Goal: Check status

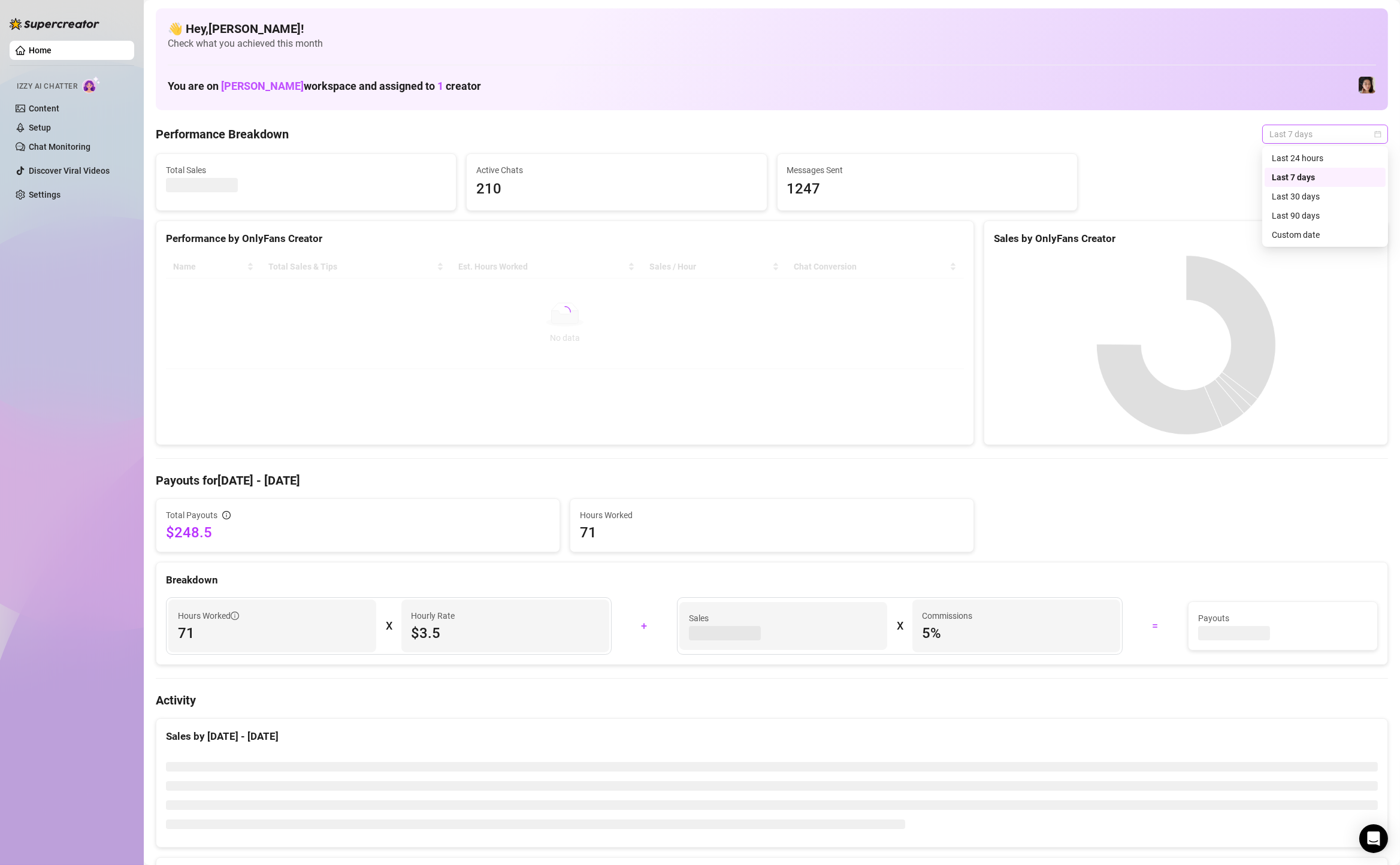
click at [1303, 130] on span "Last 7 days" at bounding box center [1324, 134] width 111 height 18
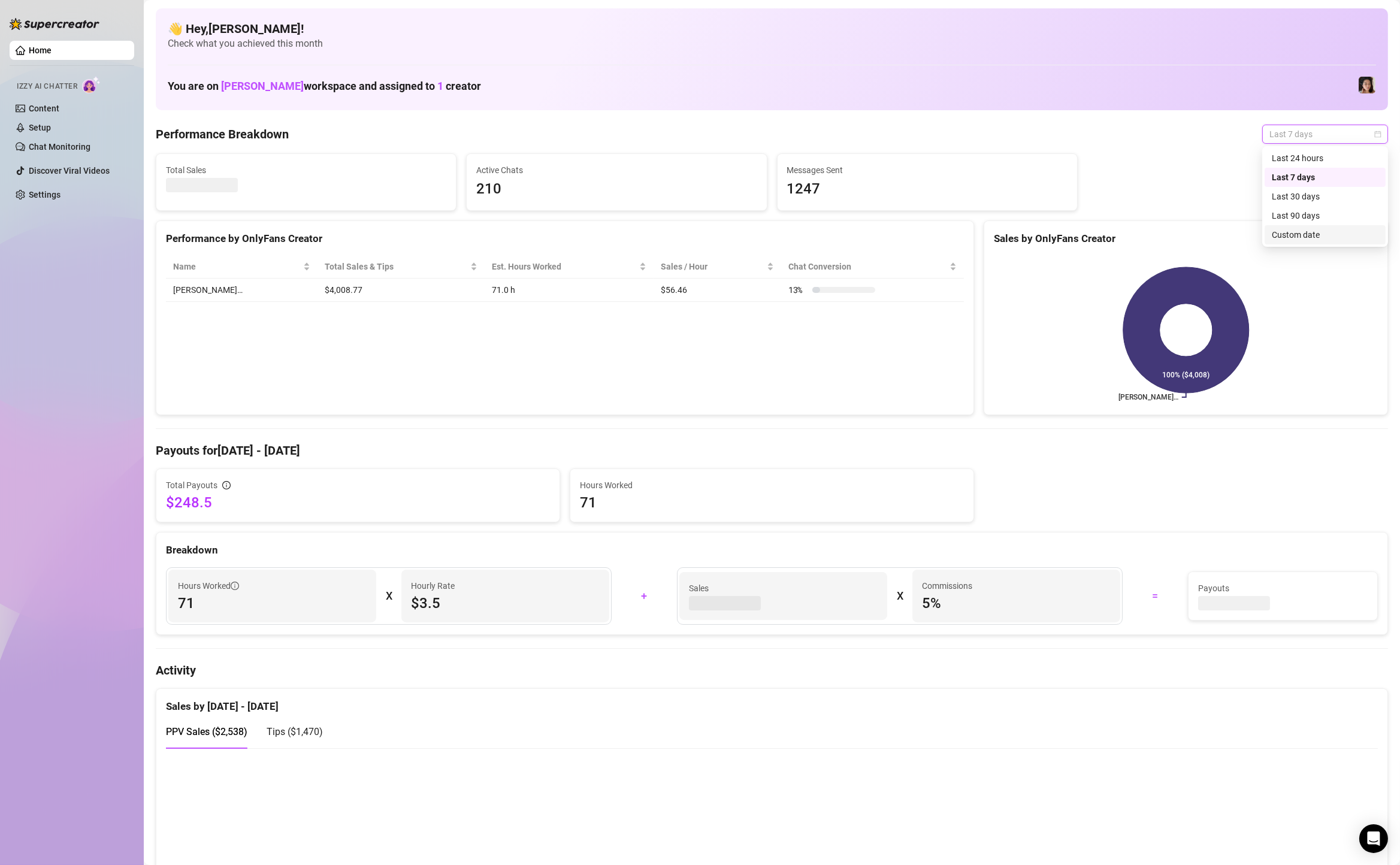
click at [1300, 235] on div "Custom date" at bounding box center [1324, 234] width 106 height 13
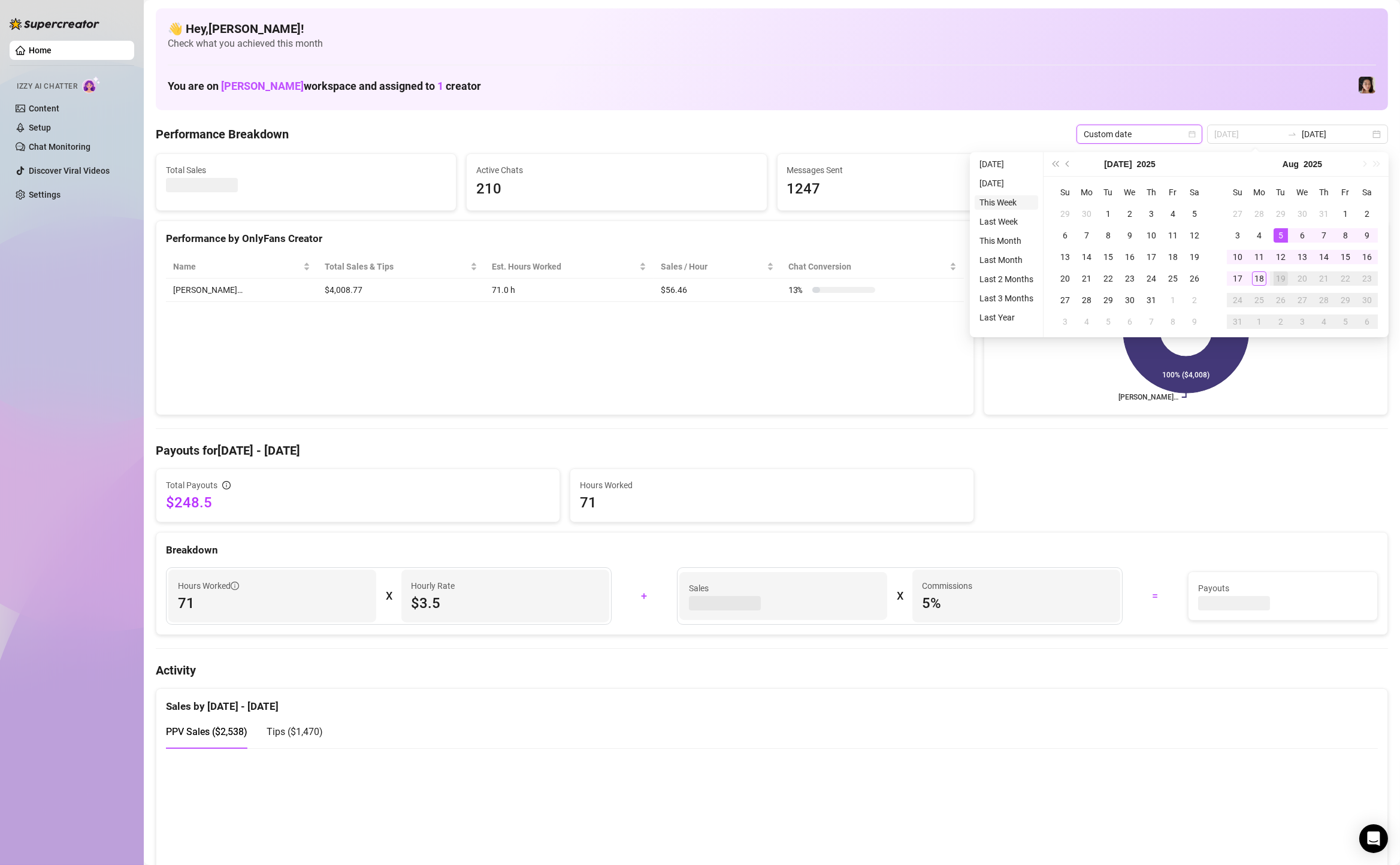
type input "[DATE]"
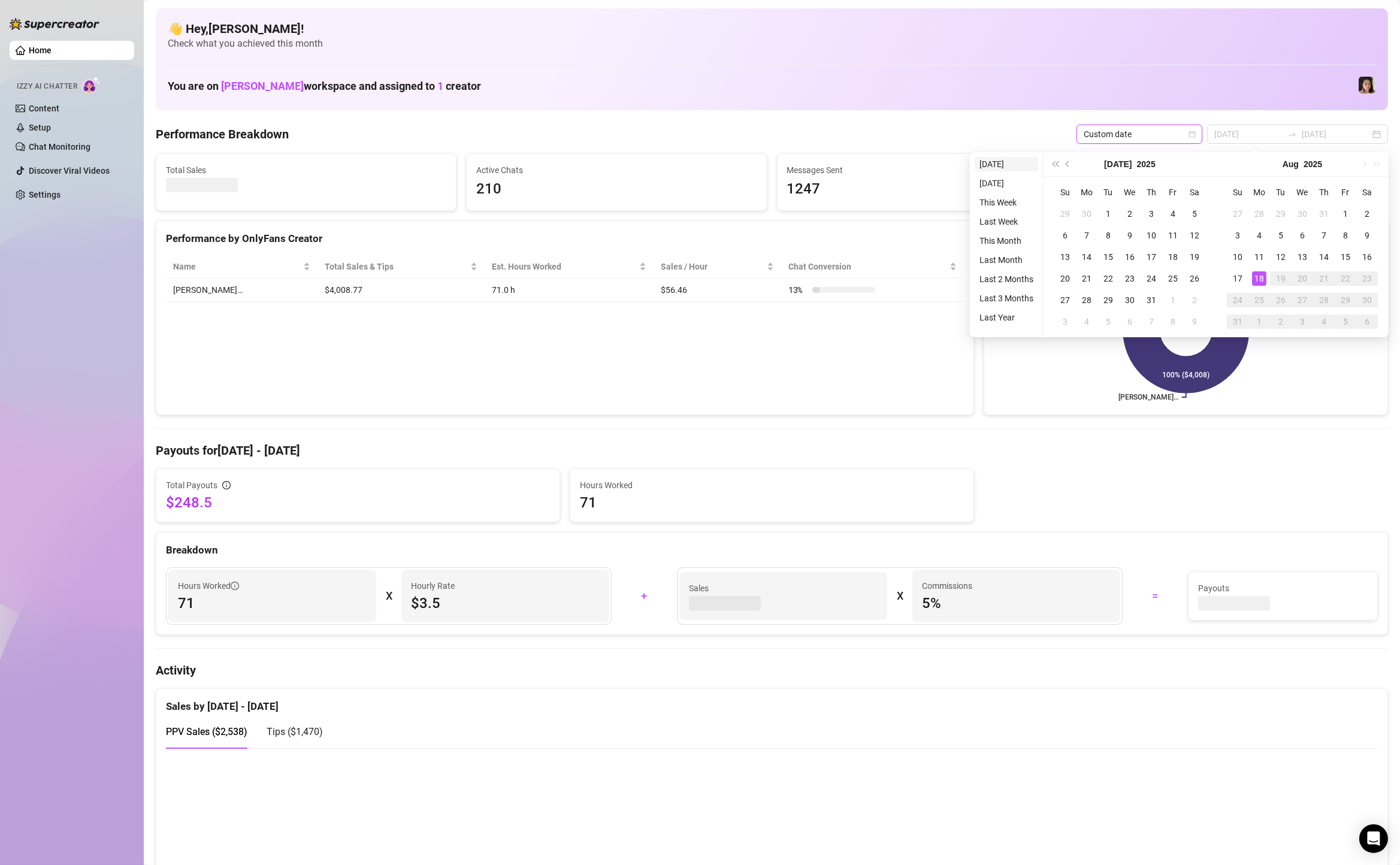
type input "[DATE]"
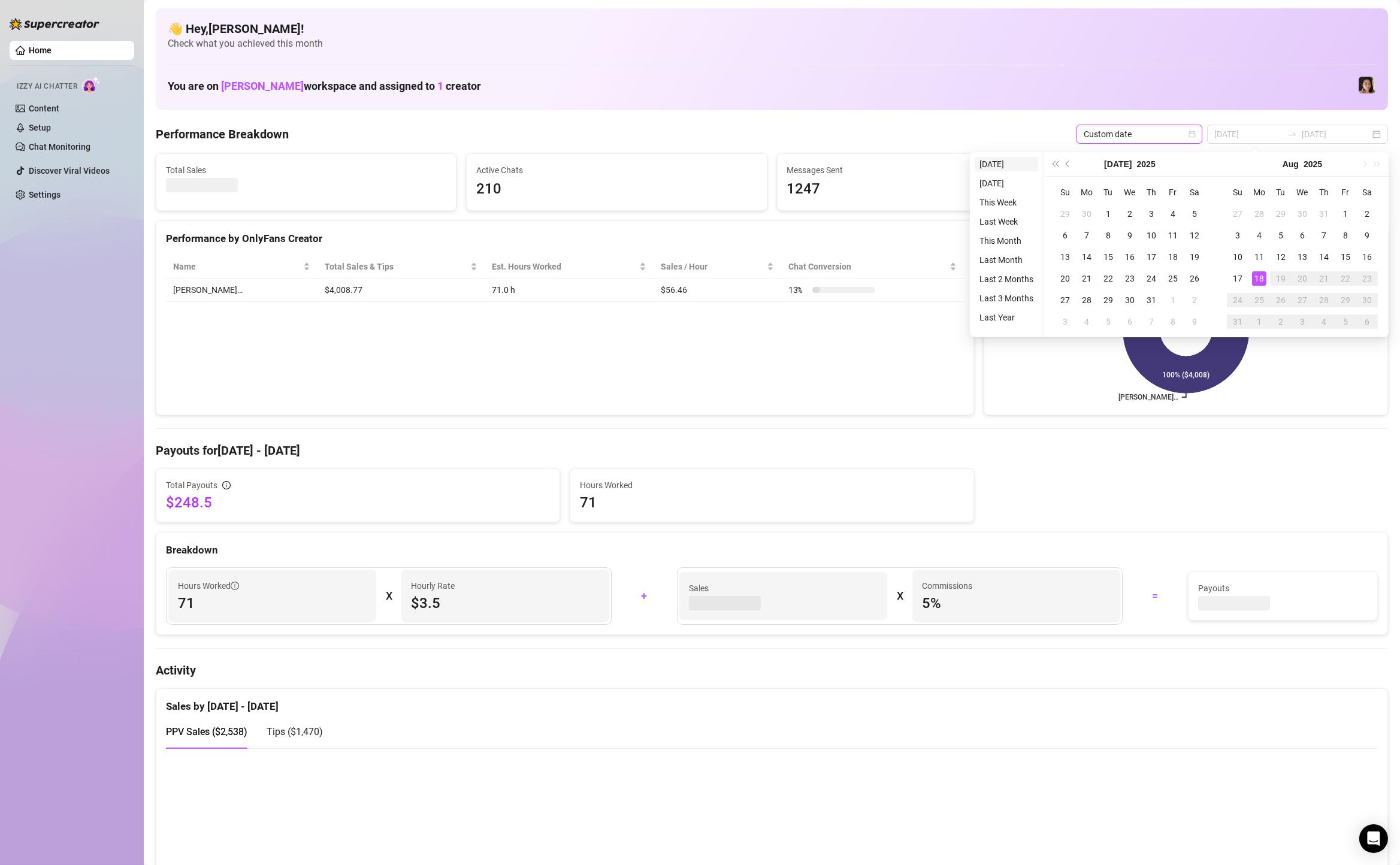
click at [992, 162] on li "[DATE]" at bounding box center [1006, 164] width 63 height 14
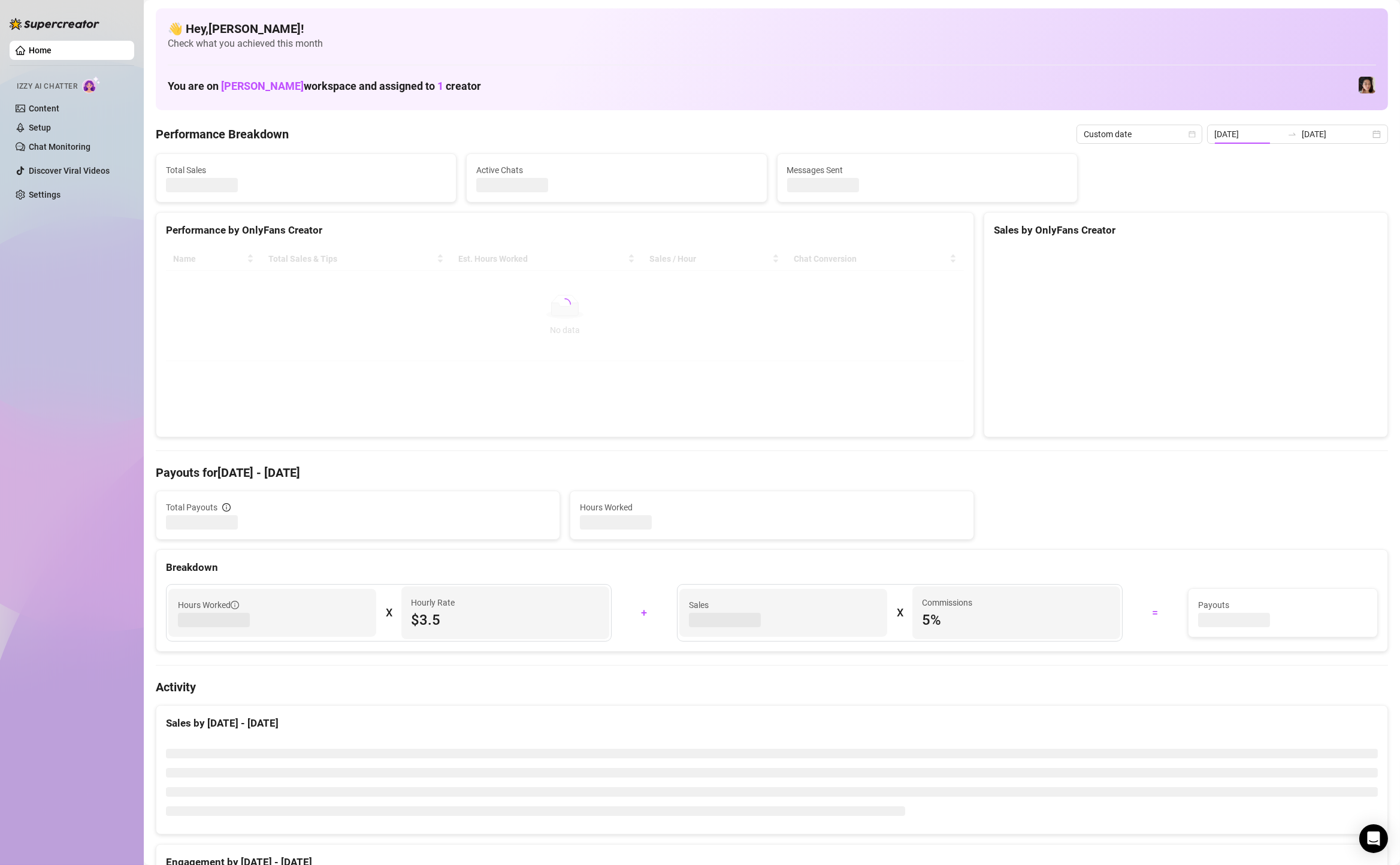
type input "[DATE]"
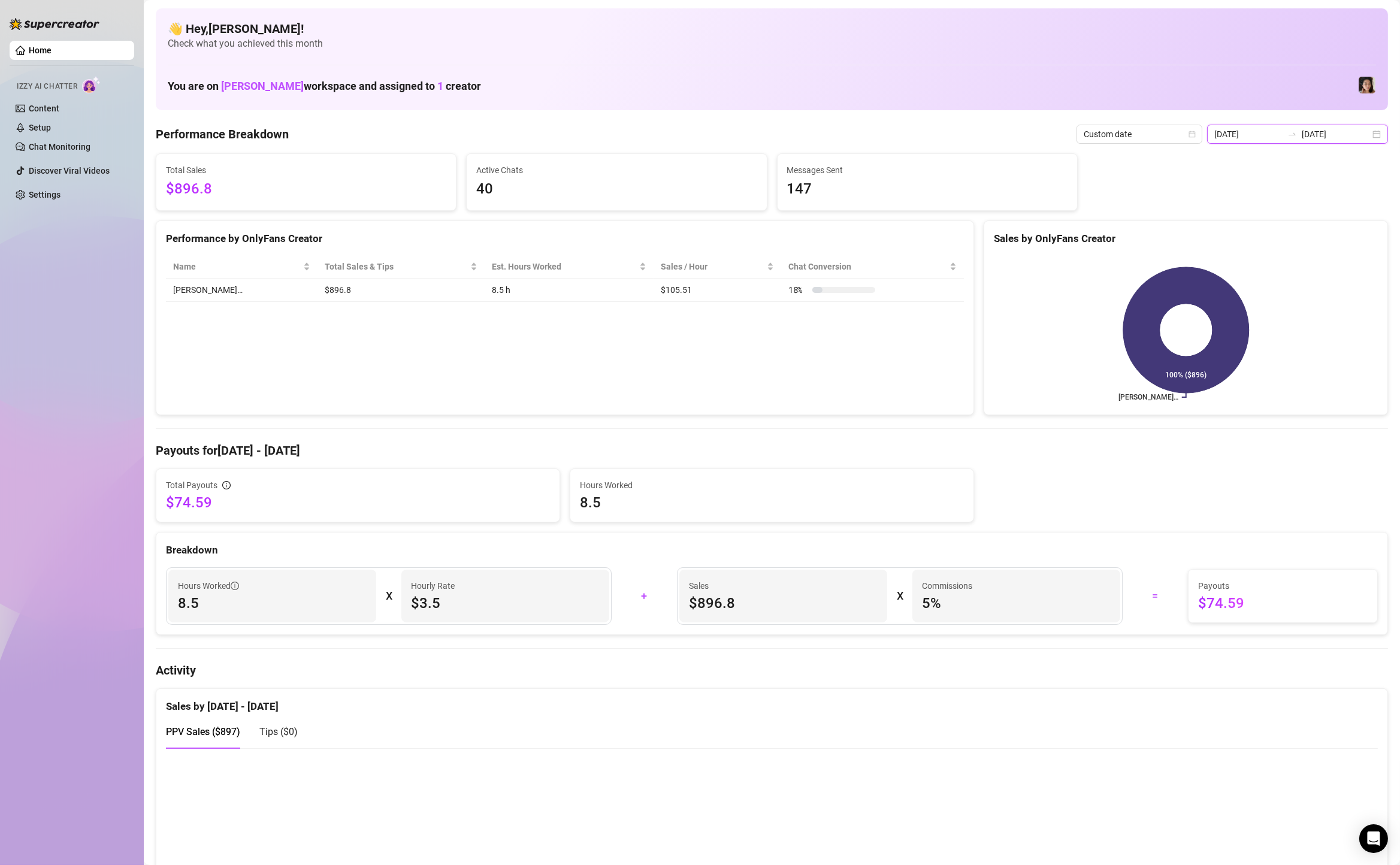
click at [1359, 139] on input "[DATE]" at bounding box center [1335, 134] width 68 height 13
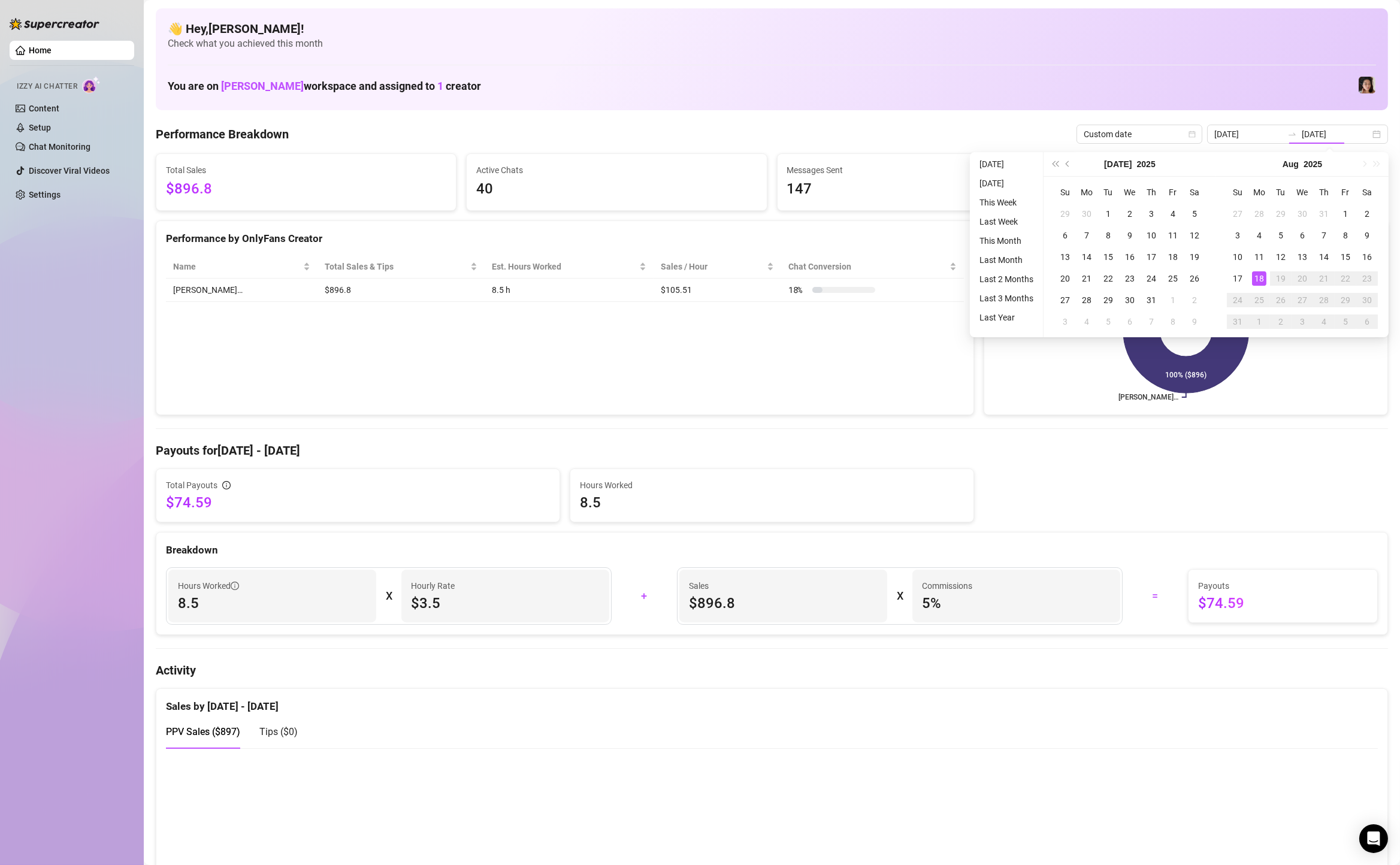
click at [1378, 252] on div "Su Mo Tu We Th Fr Sa 27 28 29 30 31 1 2 3 4 5 6 7 8 9 10 11 12 13 14 15 16 17 1…" at bounding box center [1302, 257] width 173 height 161
type input "[DATE]"
click at [1371, 254] on div "16" at bounding box center [1366, 257] width 14 height 14
type input "[DATE]"
click at [1262, 276] on div "18" at bounding box center [1259, 278] width 14 height 14
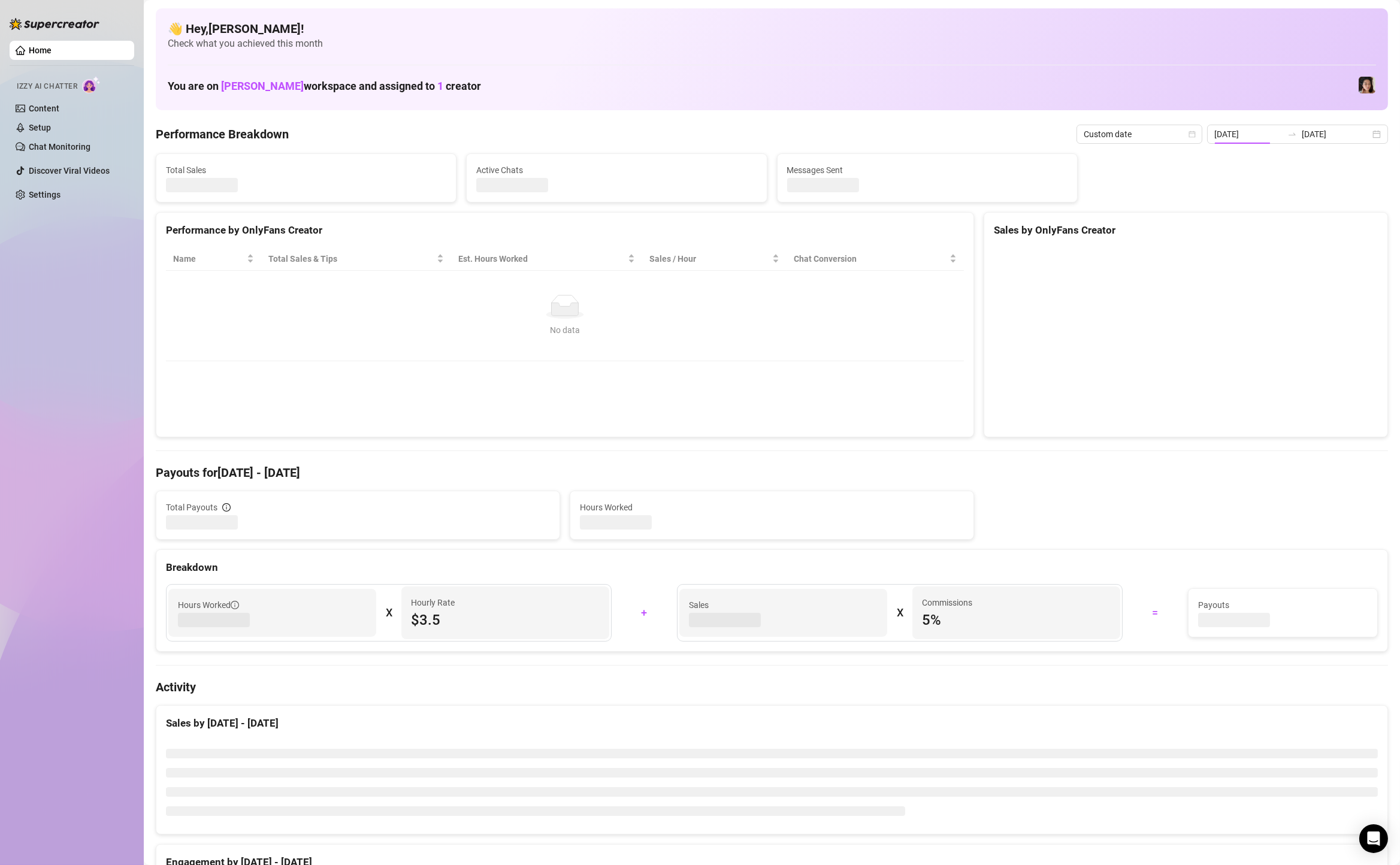
type input "[DATE]"
